Goal: Task Accomplishment & Management: Manage account settings

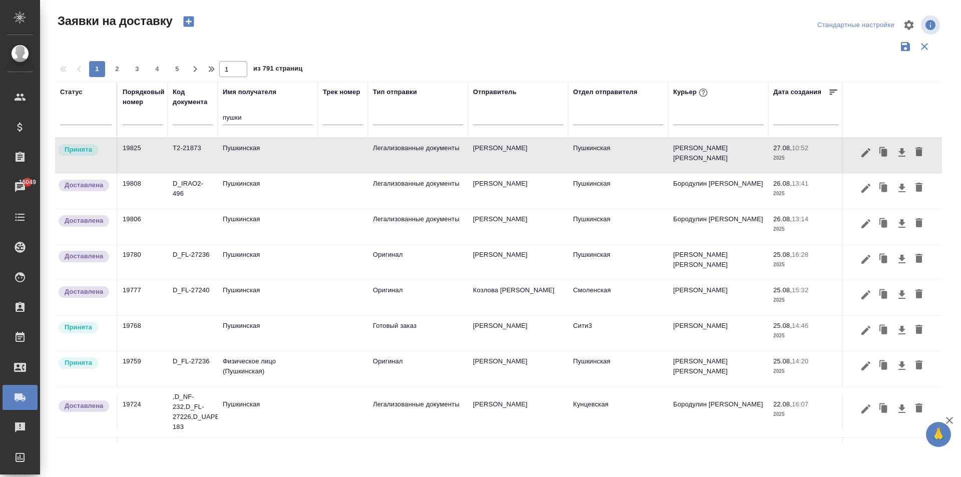
click at [252, 362] on td "Физическое лицо (Пушкинская)" at bounding box center [268, 368] width 100 height 35
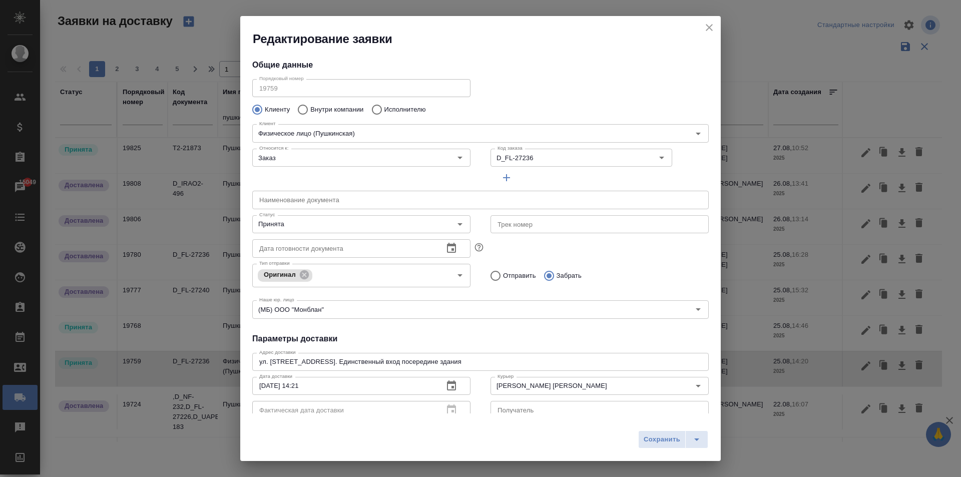
type input "[PERSON_NAME]"
type input "[PHONE_NUMBER]"
click at [708, 26] on icon "close" at bounding box center [709, 27] width 7 height 7
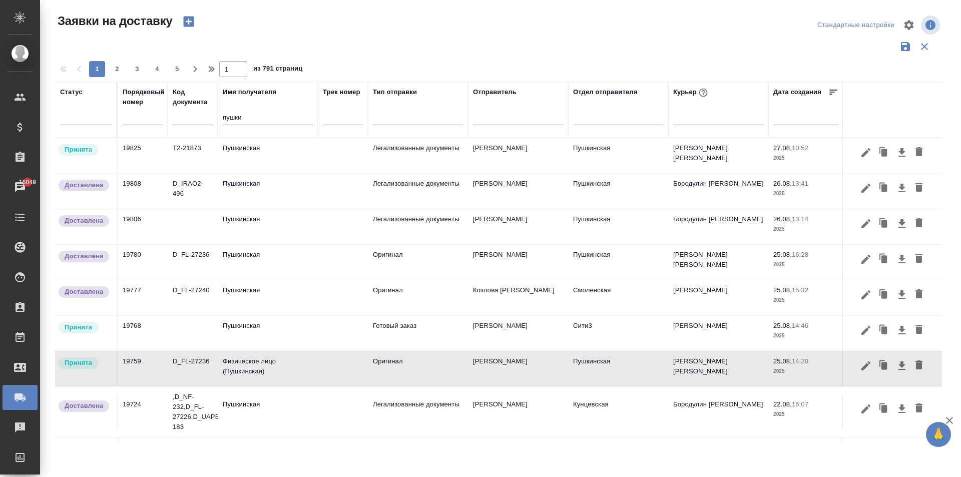
click at [258, 362] on td "Физическое лицо (Пушкинская)" at bounding box center [268, 368] width 100 height 35
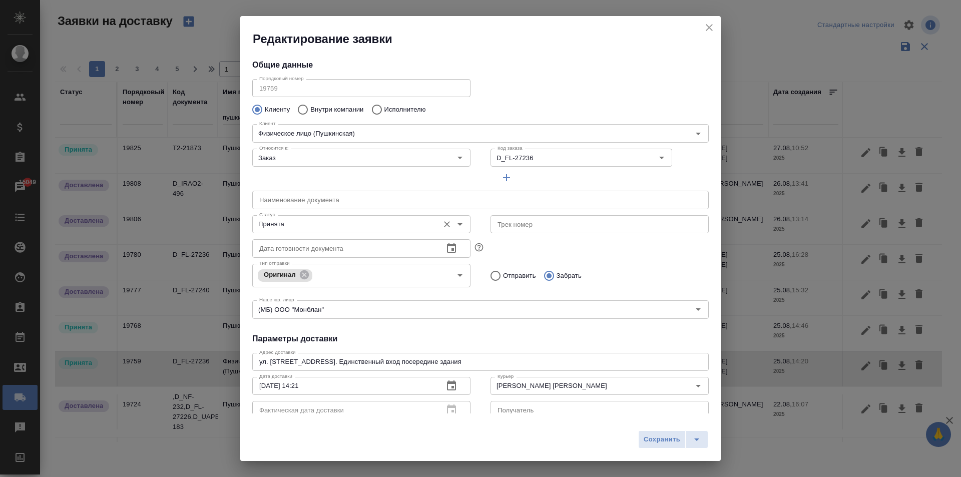
click at [284, 222] on input "Принята" at bounding box center [344, 224] width 179 height 12
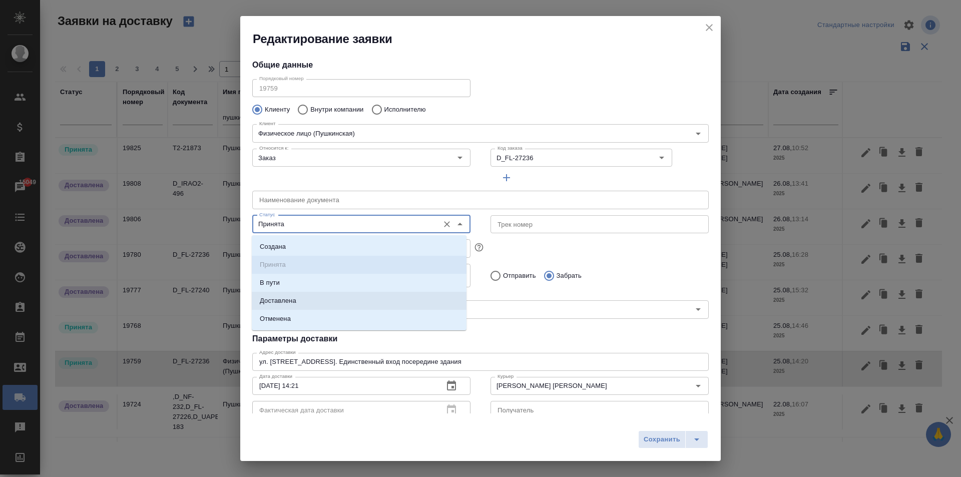
click at [283, 308] on li "Доставлена" at bounding box center [359, 301] width 215 height 18
type input "Доставлена"
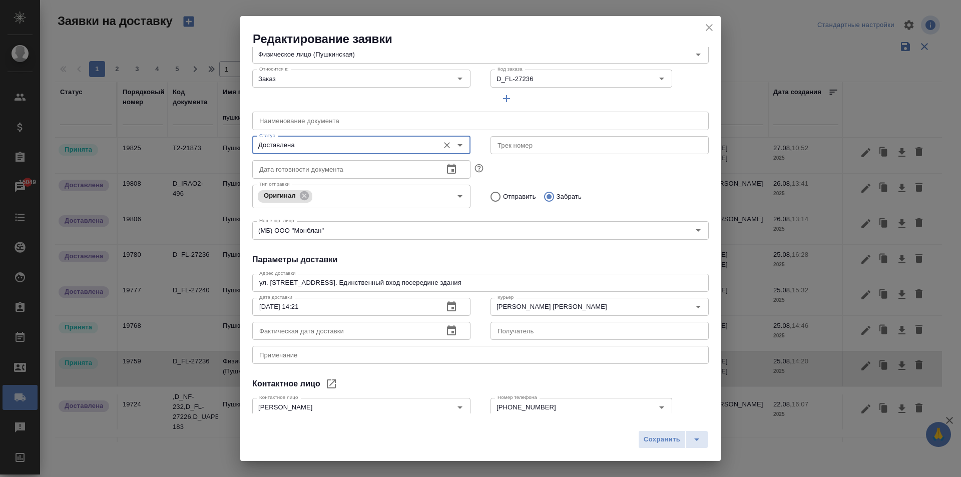
scroll to position [136, 0]
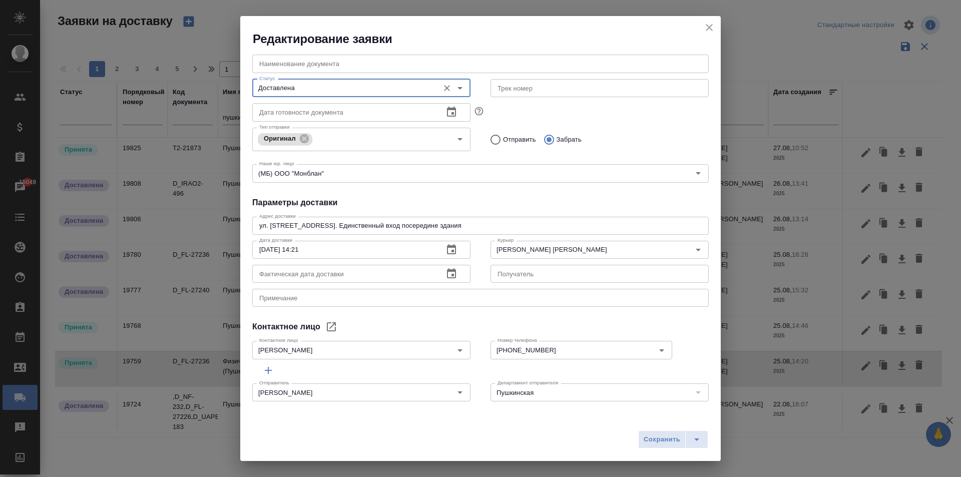
click at [450, 276] on icon "button" at bounding box center [451, 273] width 9 height 10
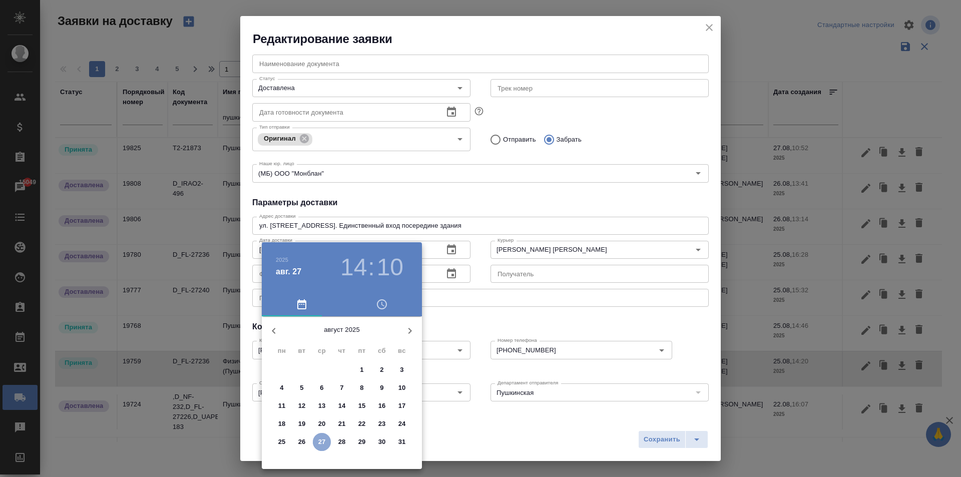
click at [323, 438] on p "27" at bounding box center [322, 442] width 8 height 10
type input "[DATE] 14:10"
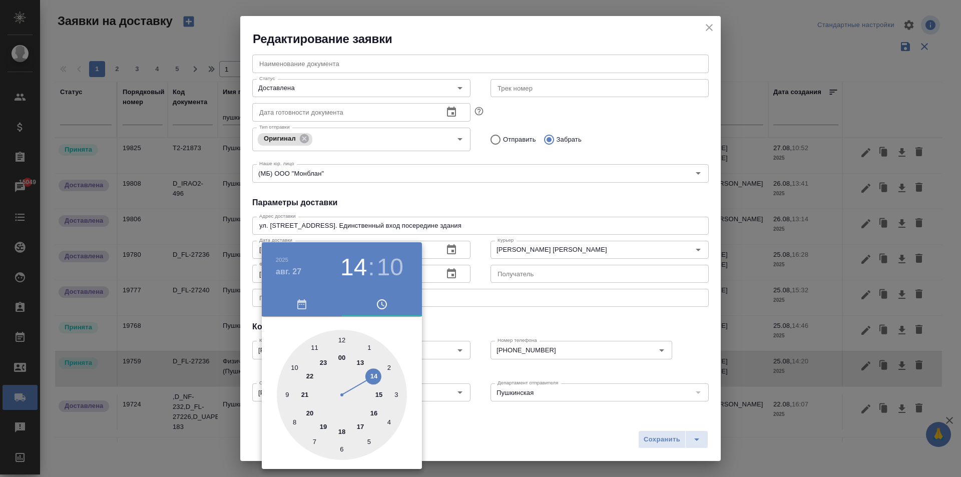
click at [551, 316] on div at bounding box center [480, 238] width 961 height 477
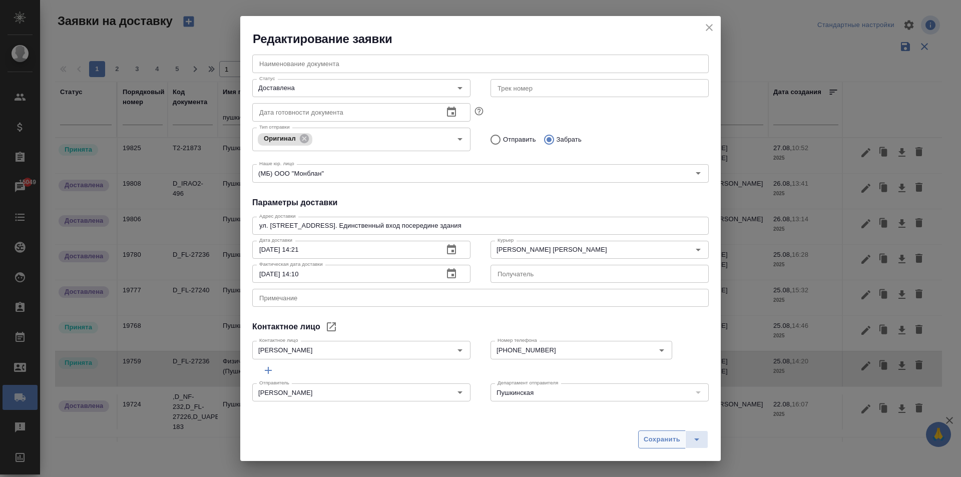
click at [664, 438] on span "Сохранить" at bounding box center [661, 440] width 37 height 12
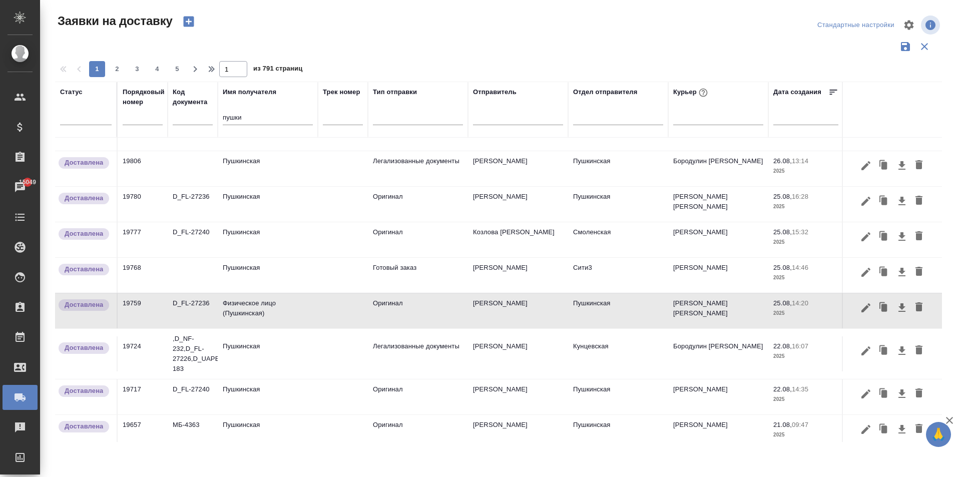
scroll to position [0, 0]
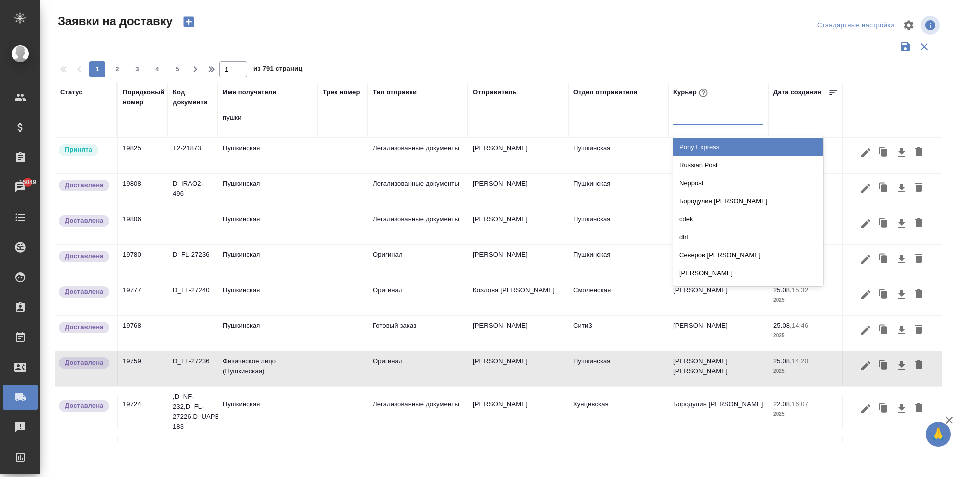
click at [689, 118] on div at bounding box center [718, 115] width 90 height 15
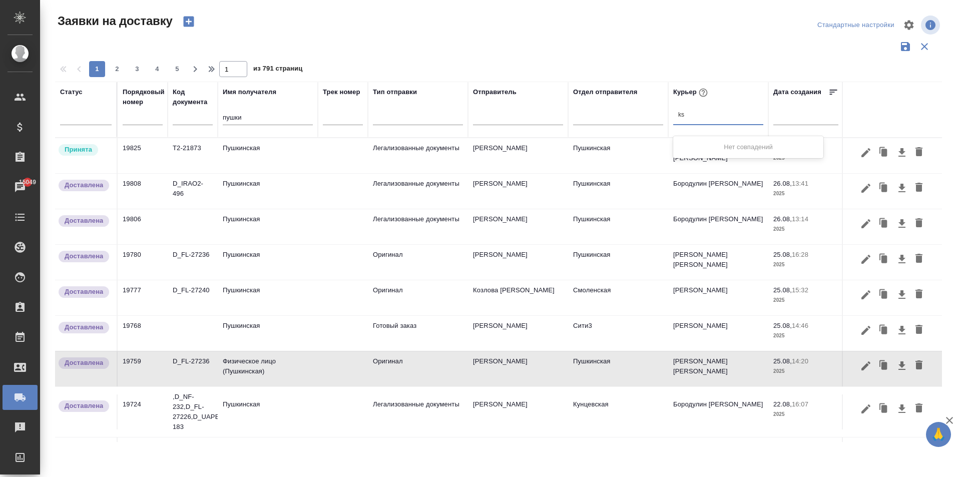
type input "k"
type input "лыс"
click at [729, 164] on div "[PERSON_NAME] [PERSON_NAME]" at bounding box center [748, 165] width 150 height 18
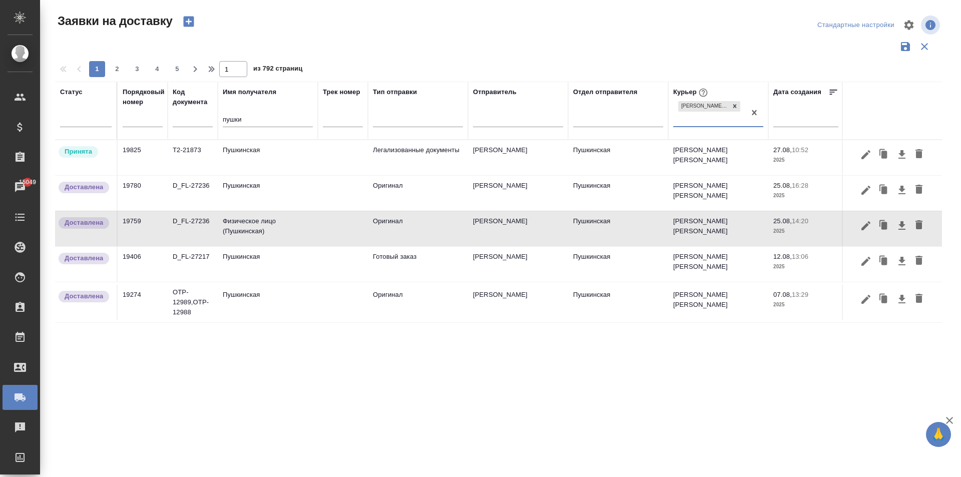
click at [251, 159] on td "Пушкинская" at bounding box center [268, 157] width 100 height 35
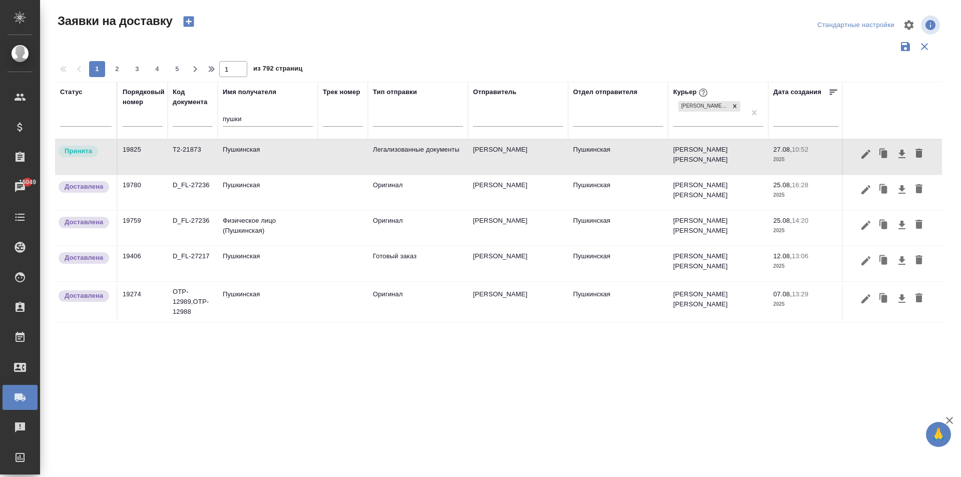
click at [251, 159] on td "Пушкинская" at bounding box center [268, 157] width 100 height 35
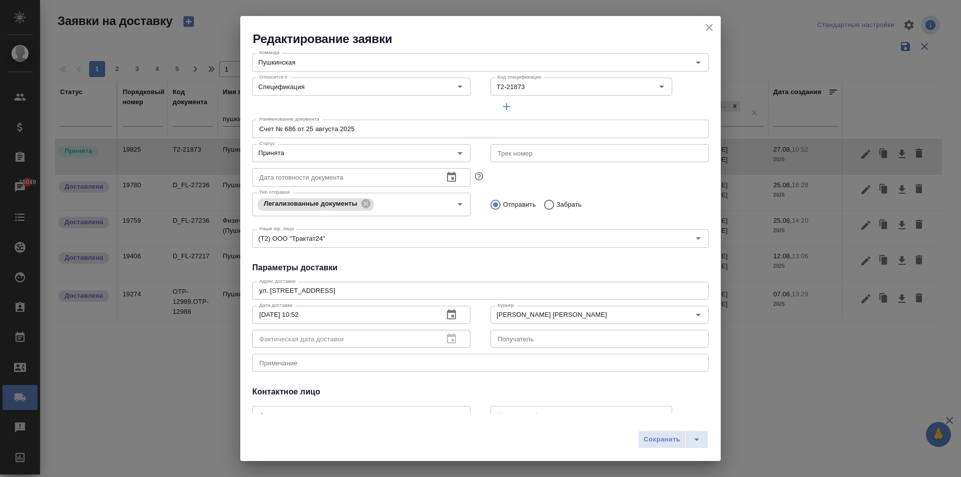
scroll to position [136, 0]
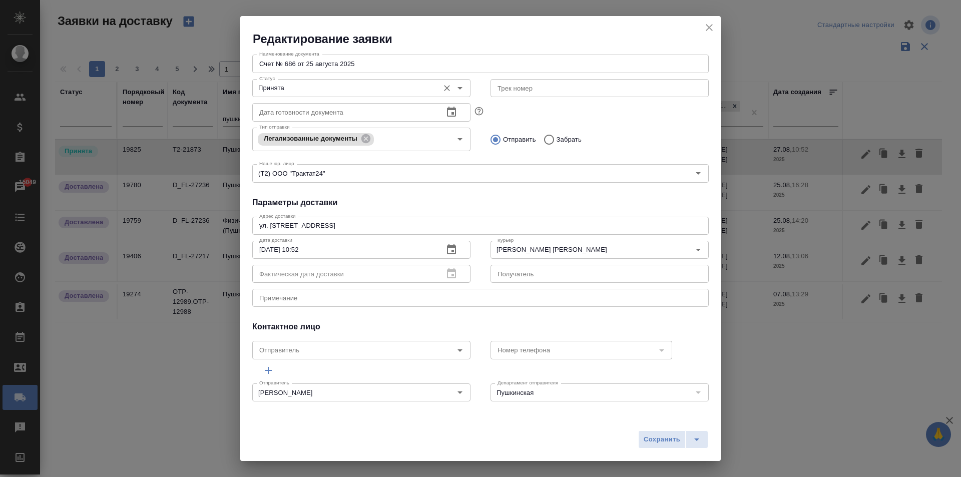
click at [324, 85] on input "Принята" at bounding box center [344, 88] width 179 height 12
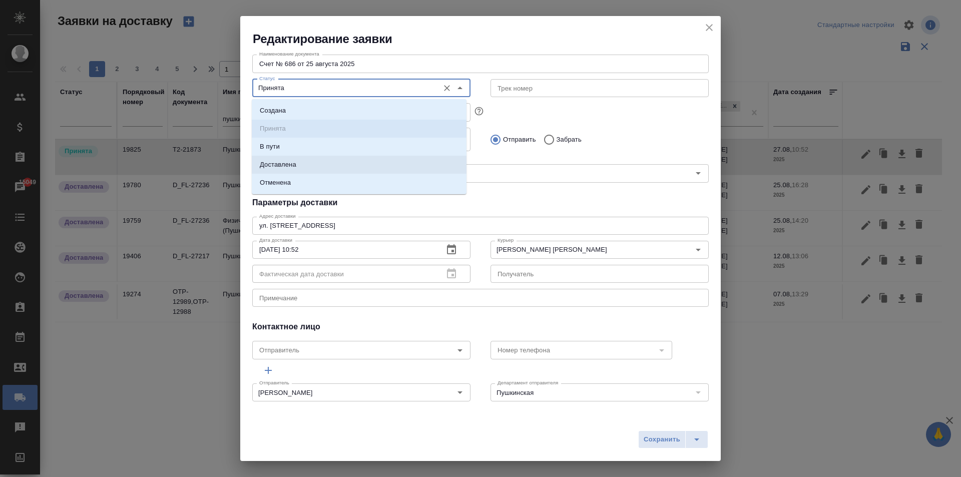
click at [312, 166] on li "Доставлена" at bounding box center [359, 165] width 215 height 18
type input "Доставлена"
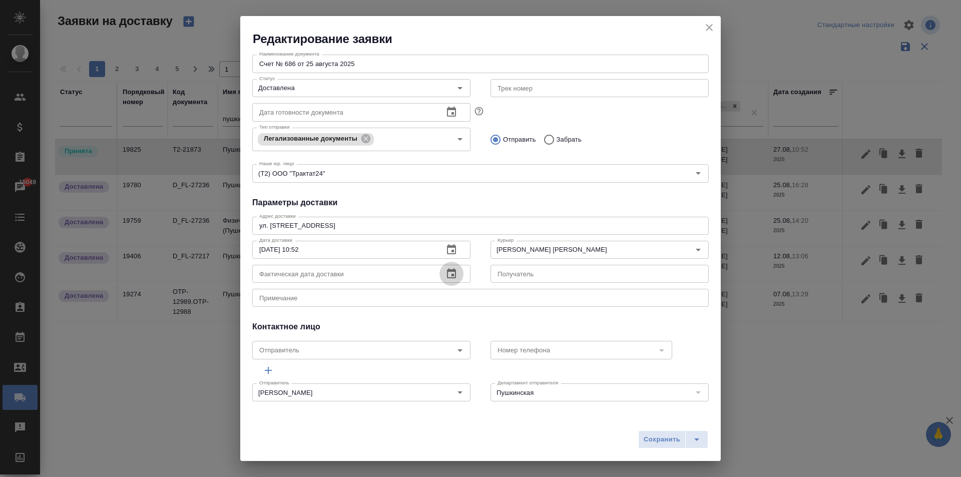
click at [445, 273] on icon "button" at bounding box center [451, 274] width 12 height 12
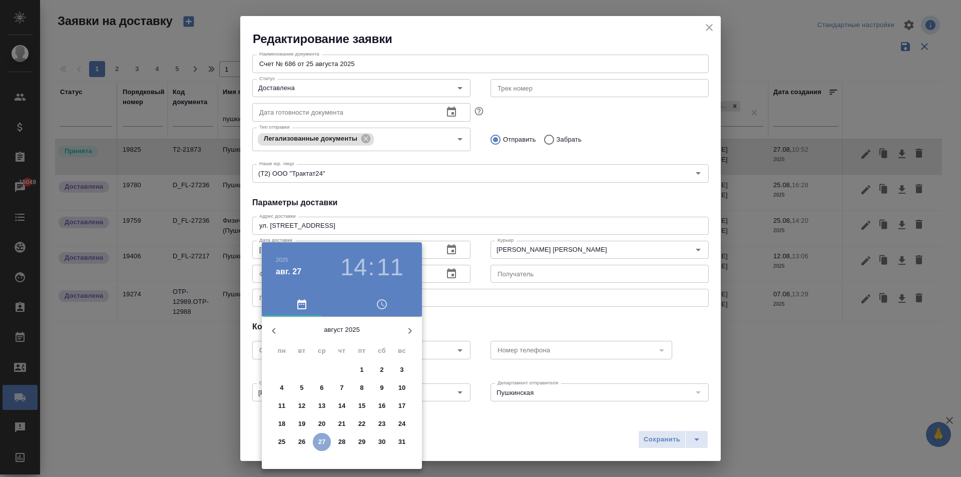
click at [323, 442] on p "27" at bounding box center [322, 442] width 8 height 10
type input "[DATE] 14:11"
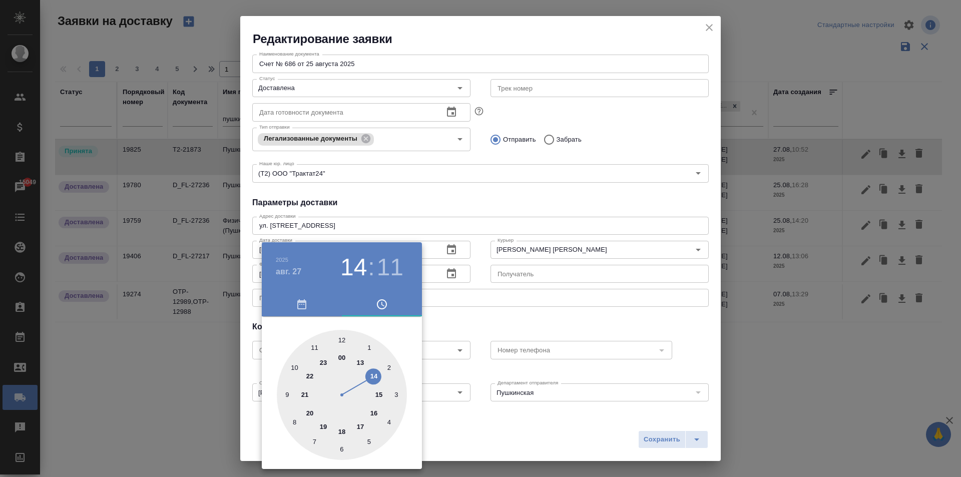
click at [656, 436] on div at bounding box center [480, 238] width 961 height 477
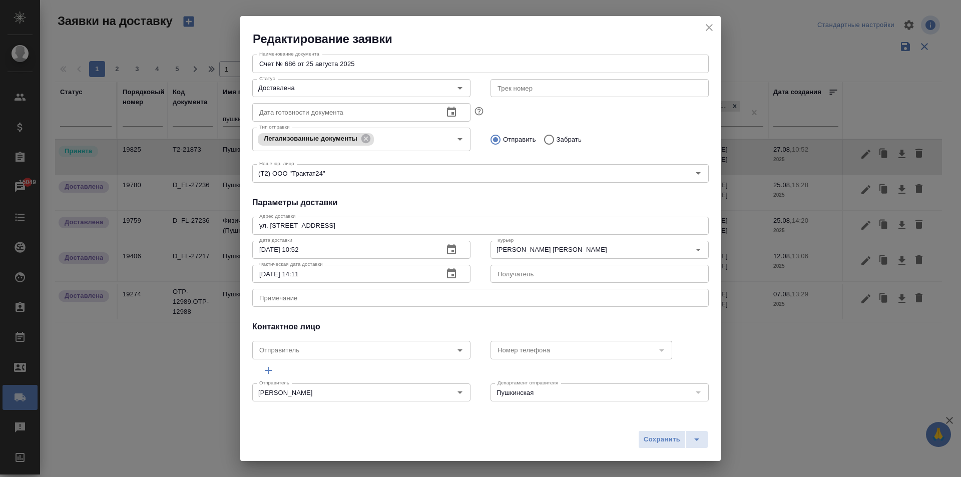
click at [662, 440] on span "Сохранить" at bounding box center [661, 440] width 37 height 12
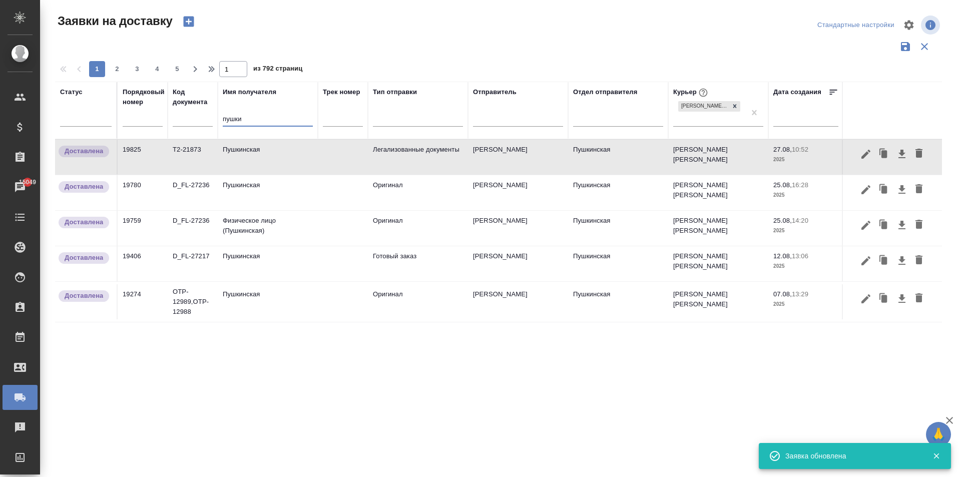
drag, startPoint x: 256, startPoint y: 122, endPoint x: 196, endPoint y: 117, distance: 60.3
click at [196, 117] on tr "Статус Порядковый номер Код документа Имя получателя пушки Трек номер Тип отпра…" at bounding box center [574, 111] width 1038 height 58
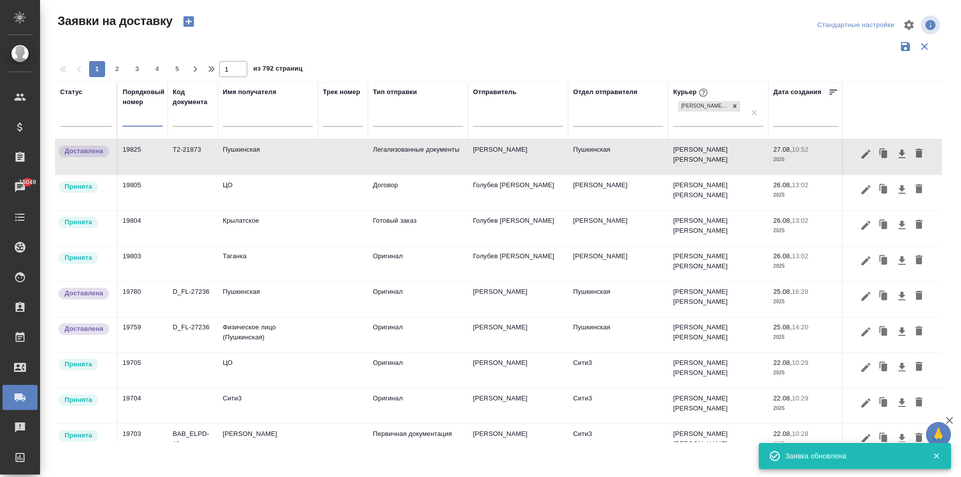
click at [135, 123] on input "text" at bounding box center [143, 119] width 40 height 14
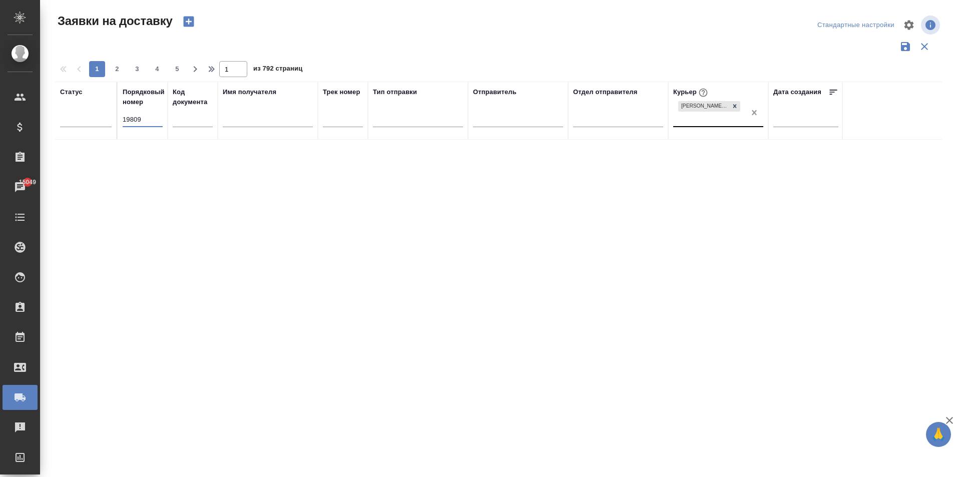
type input "19809"
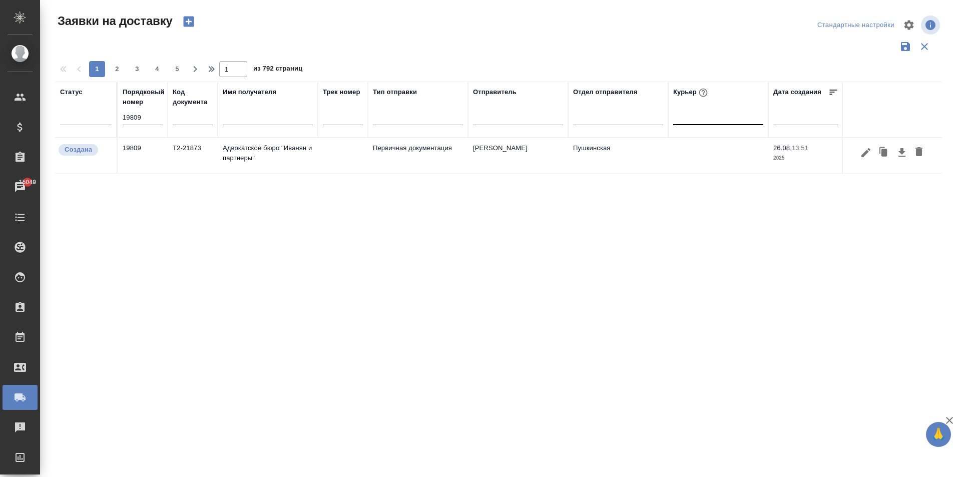
click at [337, 160] on td at bounding box center [343, 155] width 50 height 35
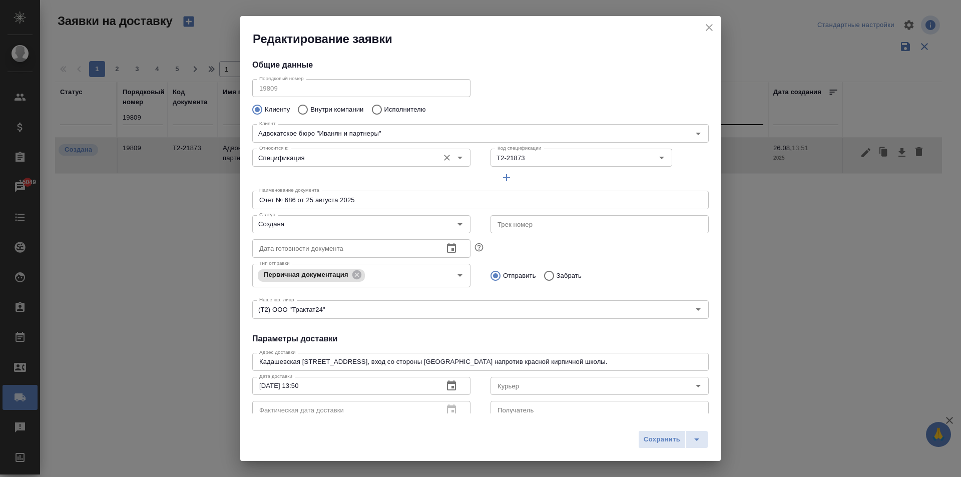
type input "[PERSON_NAME]"
type input "+ [PHONE_NUMBER] (доб. 329)"
click at [512, 386] on input "Курьер" at bounding box center [582, 386] width 179 height 12
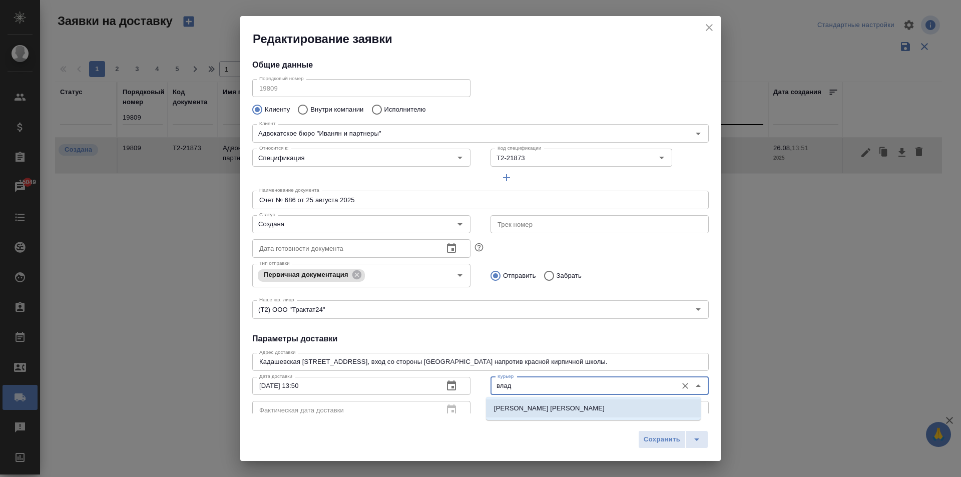
click at [548, 407] on p "[PERSON_NAME] [PERSON_NAME]" at bounding box center [549, 408] width 111 height 10
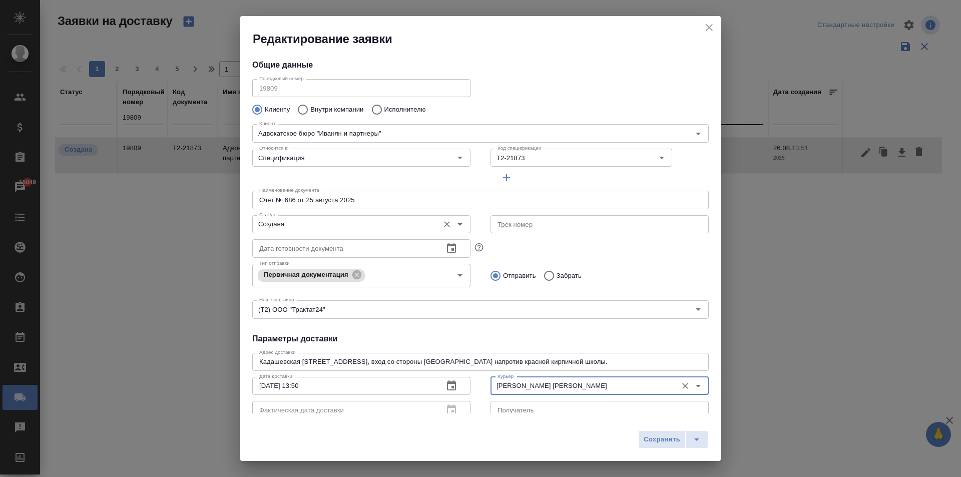
type input "[PERSON_NAME] [PERSON_NAME]"
click at [314, 225] on input "Создана" at bounding box center [344, 224] width 179 height 12
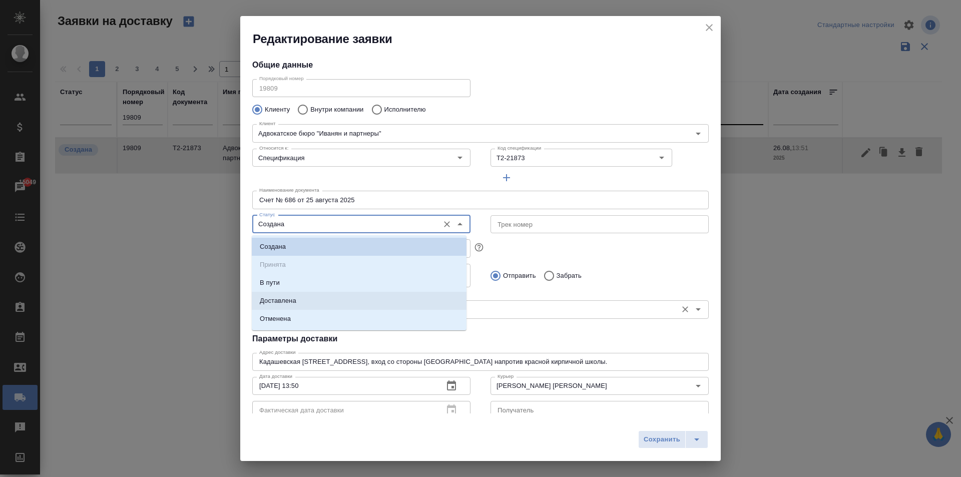
click at [305, 297] on li "Доставлена" at bounding box center [359, 301] width 215 height 18
type input "Доставлена"
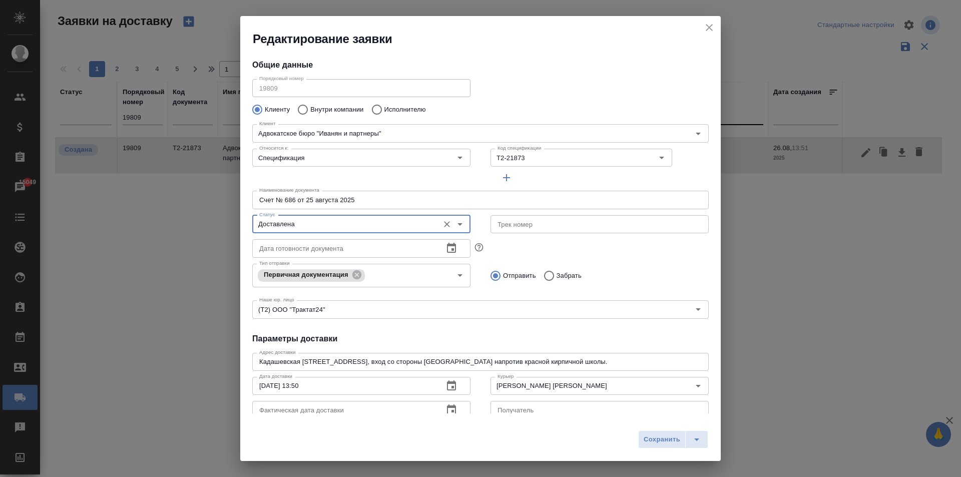
click at [448, 407] on icon "button" at bounding box center [451, 409] width 9 height 10
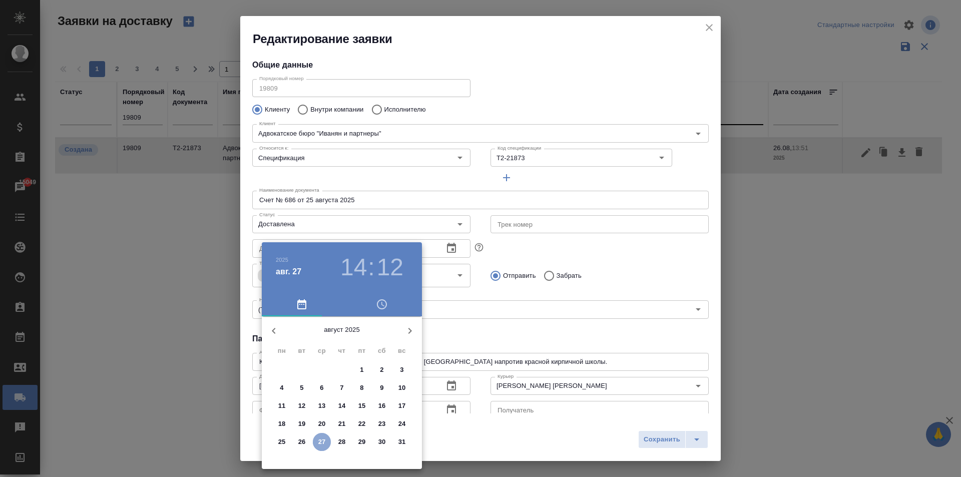
click at [321, 437] on p "27" at bounding box center [322, 442] width 8 height 10
type input "[DATE] 14:12"
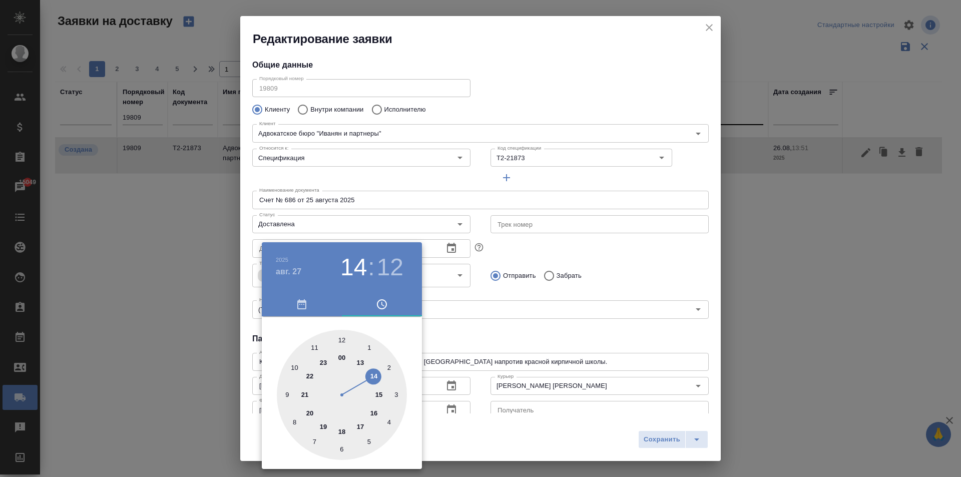
click at [580, 328] on div at bounding box center [480, 238] width 961 height 477
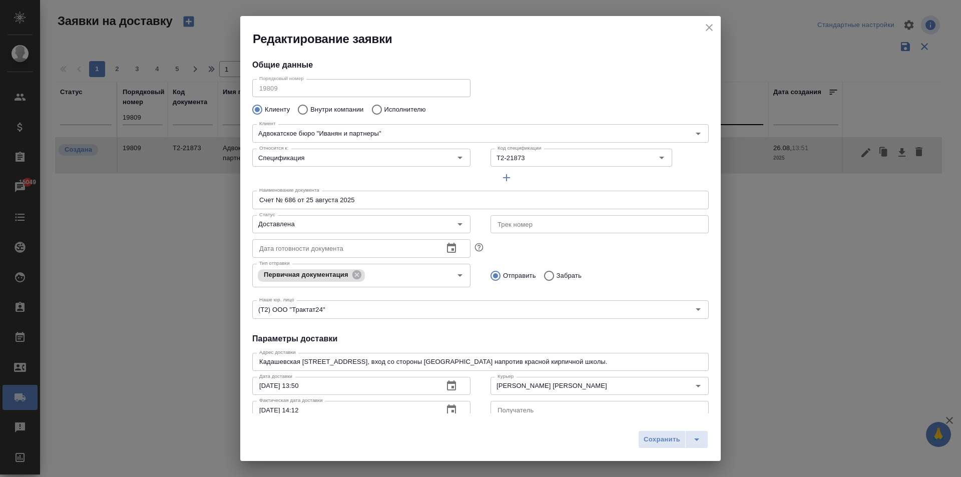
scroll to position [9, 0]
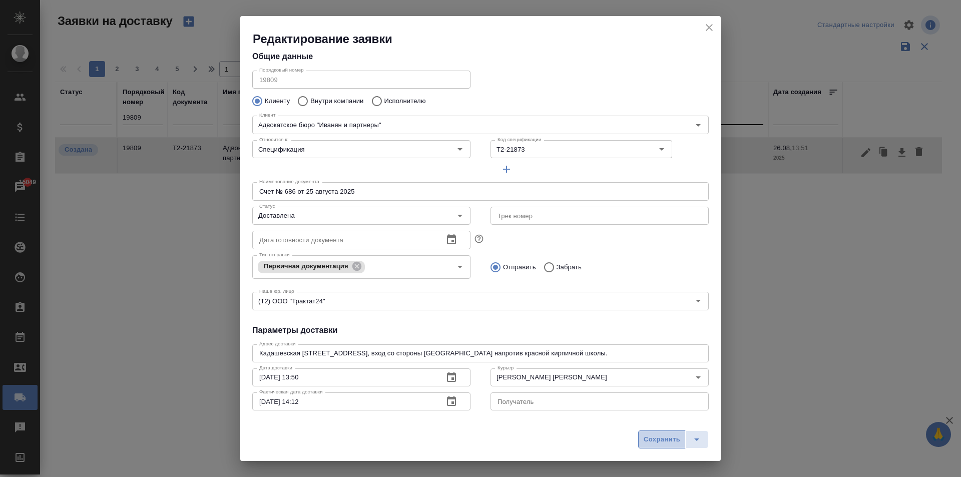
click at [660, 444] on span "Сохранить" at bounding box center [661, 440] width 37 height 12
type input "Создана"
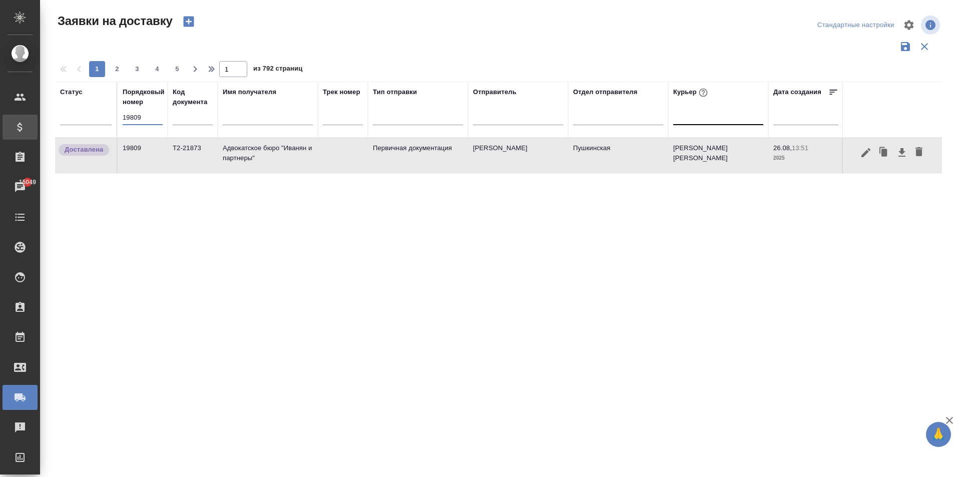
drag, startPoint x: 138, startPoint y: 123, endPoint x: 37, endPoint y: 122, distance: 101.1
click at [63, 122] on tr "Статус Порядковый номер 19809 Код документа Имя получателя Трек номер Тип отпра…" at bounding box center [574, 110] width 1038 height 56
